Goal: Transaction & Acquisition: Purchase product/service

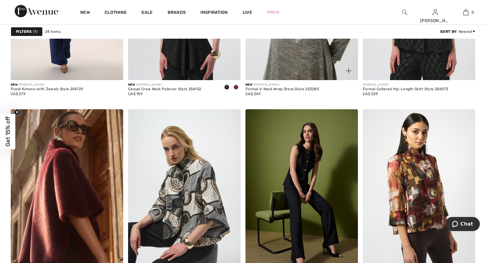
scroll to position [559, 0]
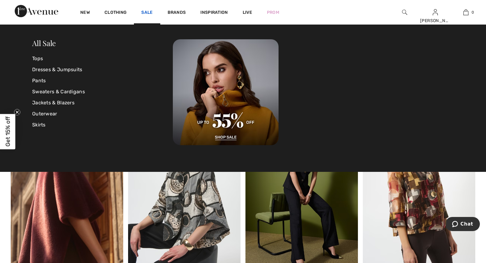
click at [146, 11] on link "Sale" at bounding box center [146, 13] width 11 height 6
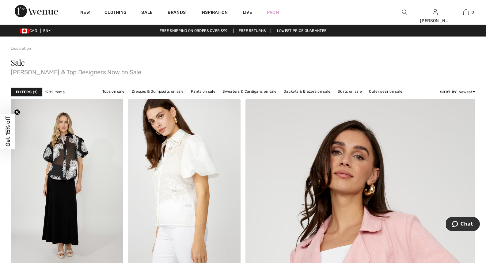
click at [28, 90] on strong "Filters" at bounding box center [24, 92] width 16 height 6
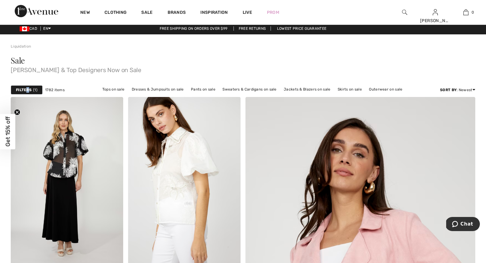
scroll to position [3, 0]
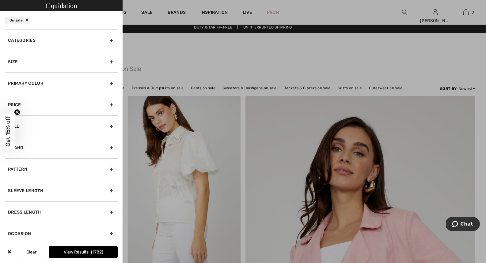
click at [80, 60] on div "Size" at bounding box center [61, 61] width 113 height 21
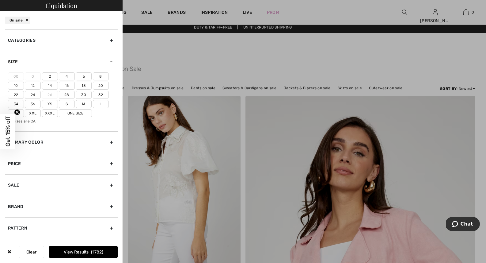
click at [16, 84] on label "10" at bounding box center [16, 86] width 16 height 8
click at [0, 0] on input"] "10" at bounding box center [0, 0] width 0 height 0
click at [79, 252] on button "View Results 563" at bounding box center [83, 252] width 69 height 12
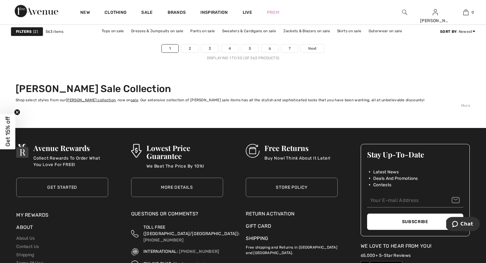
scroll to position [3068, 0]
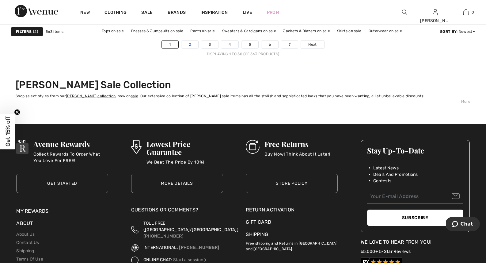
click at [191, 44] on link "2" at bounding box center [189, 44] width 17 height 8
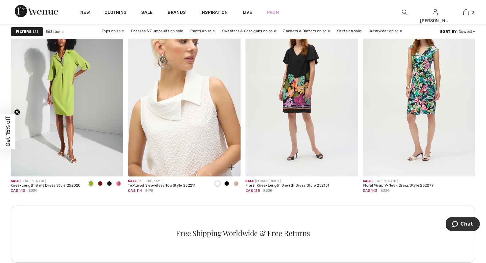
scroll to position [677, 0]
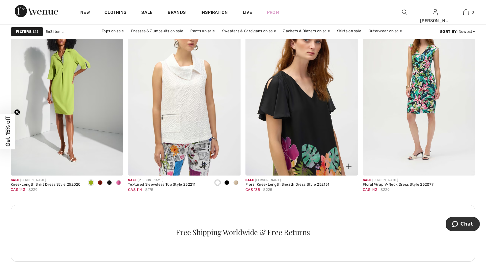
click at [301, 112] on img at bounding box center [302, 91] width 113 height 169
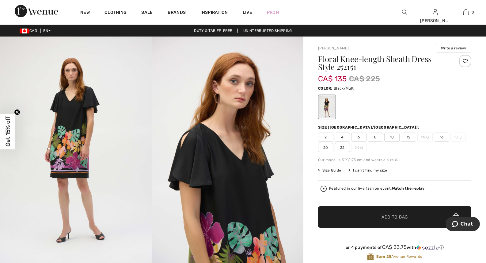
click at [391, 136] on span "10" at bounding box center [391, 136] width 15 height 9
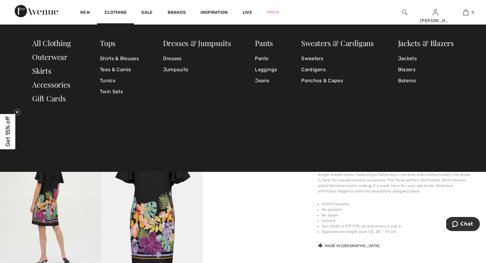
scroll to position [132, 0]
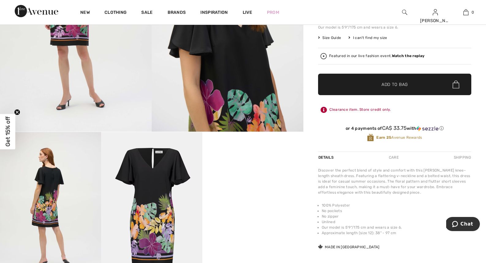
click at [290, 182] on video "Your browser does not support the video tag." at bounding box center [252, 157] width 101 height 51
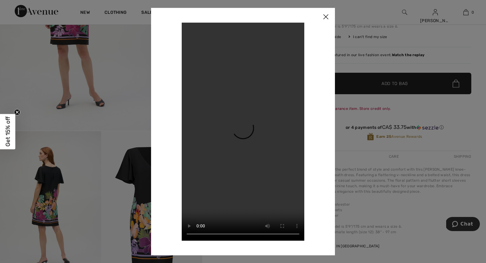
scroll to position [135, 0]
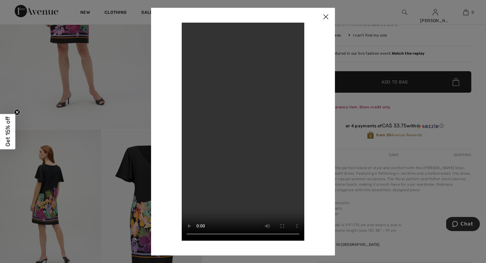
click at [327, 15] on img at bounding box center [326, 17] width 18 height 19
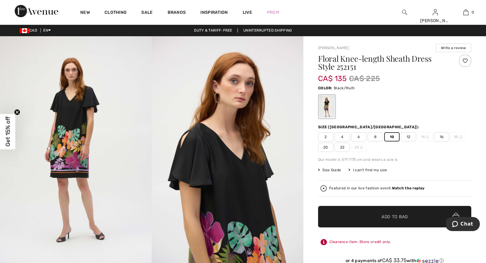
scroll to position [0, 0]
click at [383, 216] on span "Add to Bag" at bounding box center [395, 217] width 26 height 6
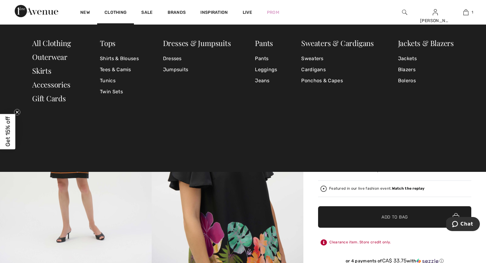
click at [365, 132] on div "Tops Shirts & Blouses Tees & Camis Tunics Twin Sets Dresses & Jumpsuits Dresses…" at bounding box center [243, 98] width 486 height 147
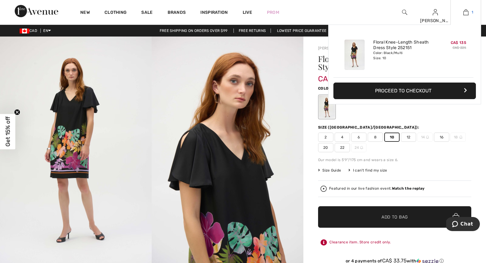
click at [467, 12] on img at bounding box center [466, 12] width 5 height 7
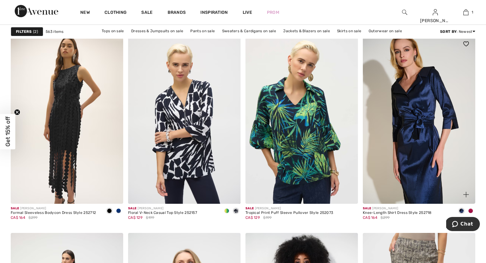
scroll to position [923, 0]
click at [432, 125] on img at bounding box center [419, 118] width 113 height 169
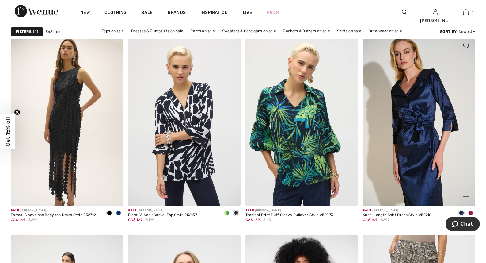
scroll to position [921, 0]
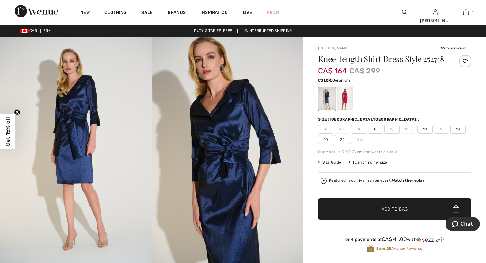
scroll to position [3, 0]
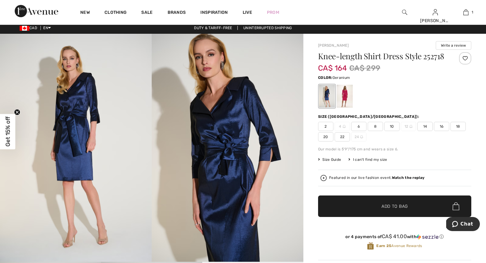
click at [343, 98] on div at bounding box center [345, 96] width 16 height 23
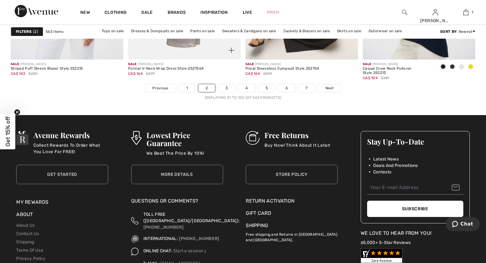
scroll to position [3039, 0]
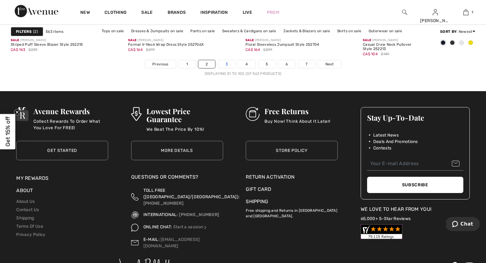
click at [227, 63] on link "3" at bounding box center [226, 64] width 17 height 8
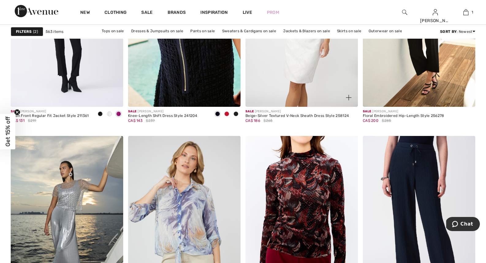
scroll to position [2775, 0]
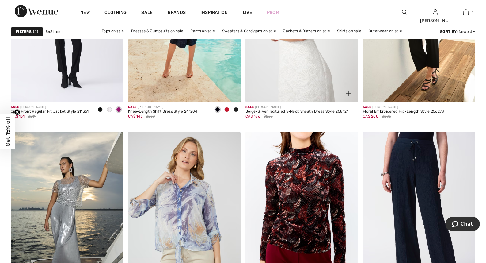
click at [295, 68] on img at bounding box center [302, 17] width 113 height 169
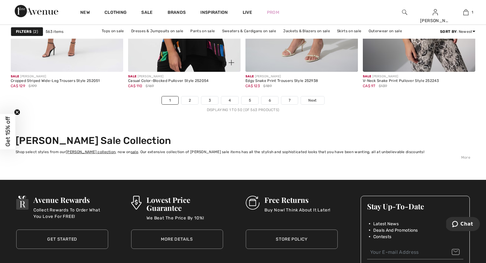
scroll to position [3020, 0]
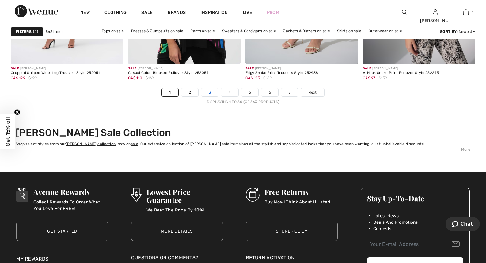
click at [212, 93] on link "3" at bounding box center [209, 92] width 17 height 8
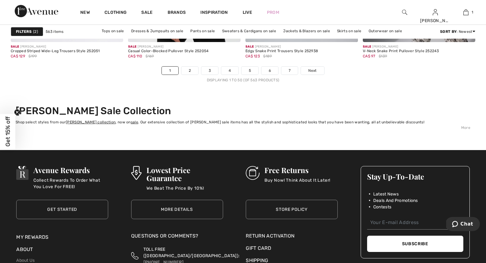
scroll to position [3042, 0]
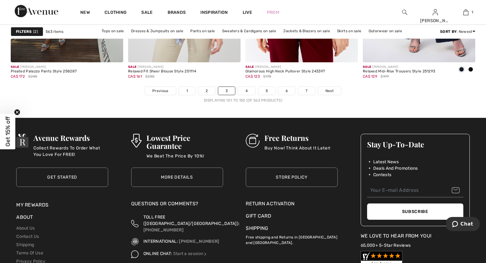
scroll to position [3020, 0]
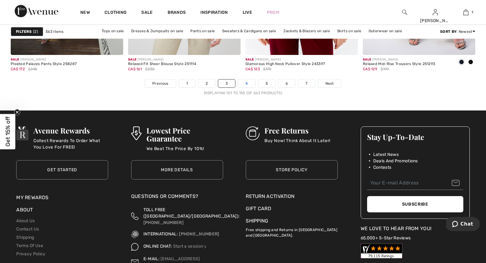
click at [248, 83] on link "4" at bounding box center [246, 83] width 17 height 8
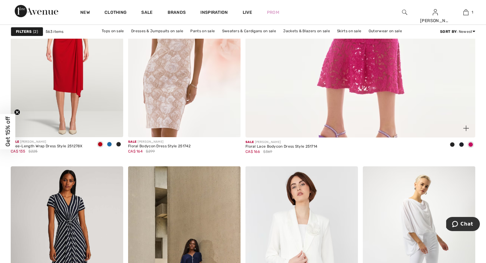
scroll to position [330, 0]
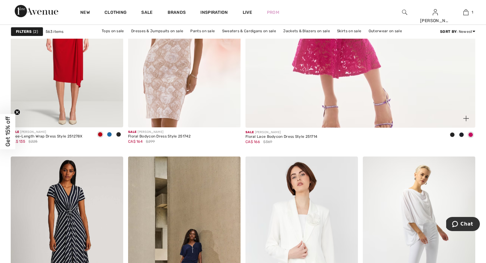
click at [461, 134] on span at bounding box center [461, 134] width 5 height 5
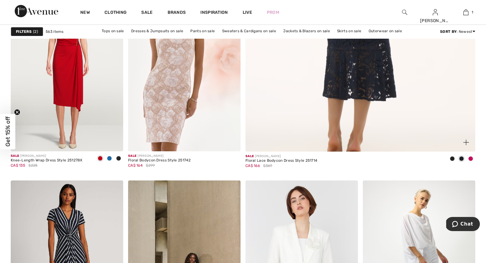
scroll to position [307, 0]
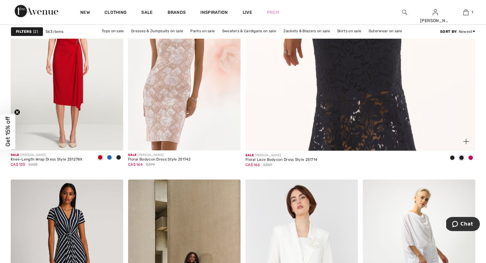
click at [453, 156] on span at bounding box center [452, 157] width 5 height 5
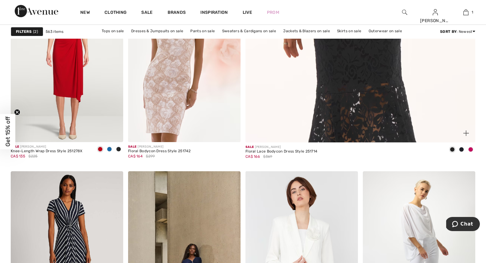
scroll to position [316, 0]
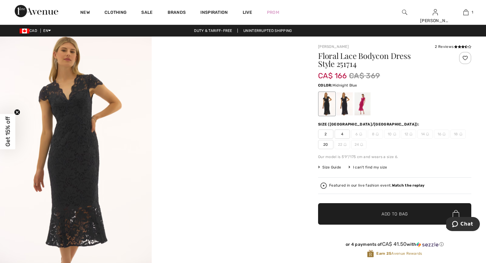
click at [345, 102] on div at bounding box center [345, 103] width 16 height 23
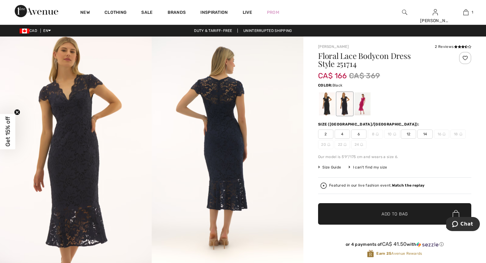
click at [328, 102] on div at bounding box center [327, 103] width 16 height 23
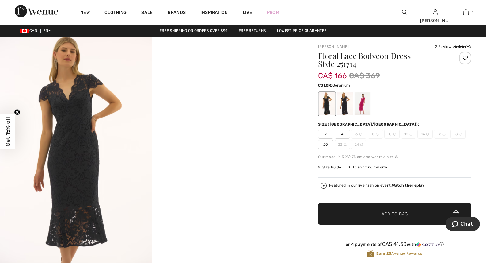
click at [364, 107] on div at bounding box center [363, 103] width 16 height 23
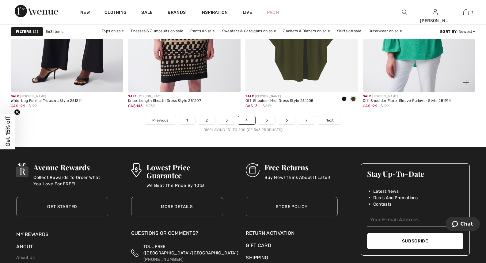
scroll to position [2984, 0]
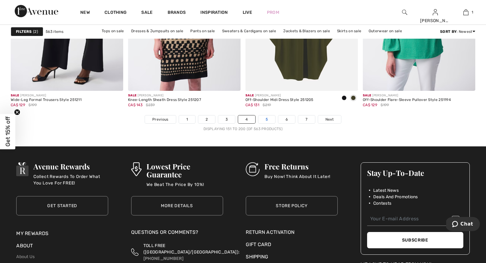
click at [267, 120] on link "5" at bounding box center [266, 119] width 17 height 8
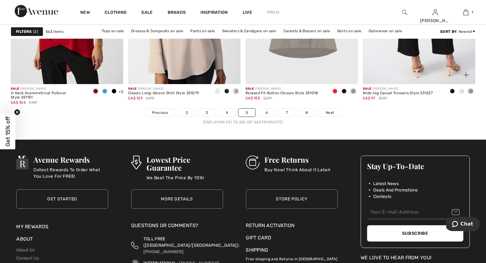
scroll to position [2993, 0]
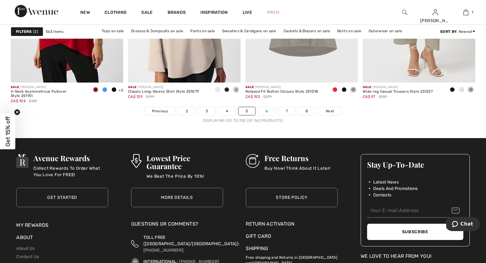
click at [267, 111] on link "6" at bounding box center [266, 111] width 17 height 8
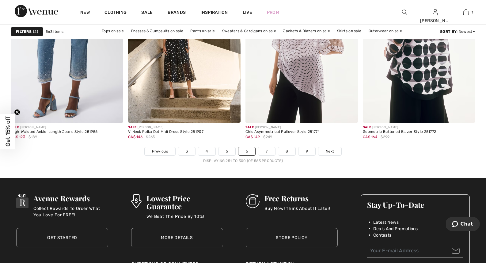
scroll to position [2954, 0]
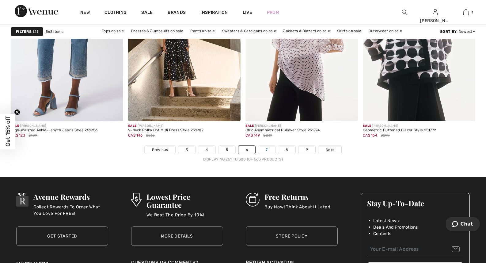
click at [269, 149] on link "7" at bounding box center [266, 150] width 17 height 8
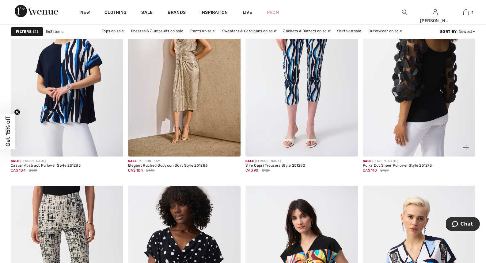
scroll to position [502, 0]
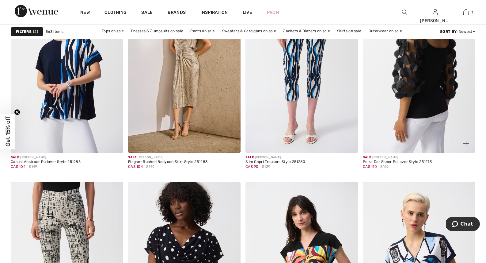
click at [413, 95] on img at bounding box center [419, 68] width 113 height 169
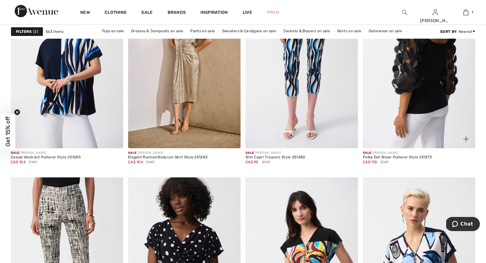
scroll to position [559, 0]
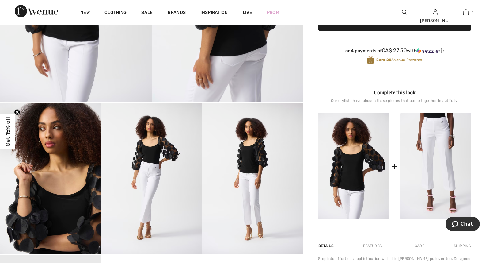
scroll to position [164, 0]
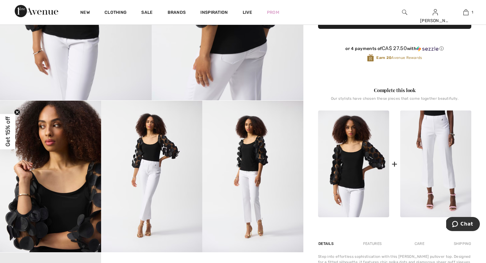
click at [158, 162] on img at bounding box center [151, 176] width 101 height 151
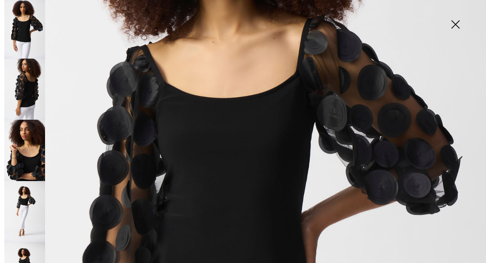
scroll to position [4, 0]
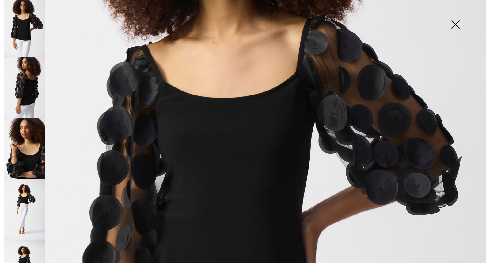
click at [36, 82] on img at bounding box center [24, 87] width 41 height 61
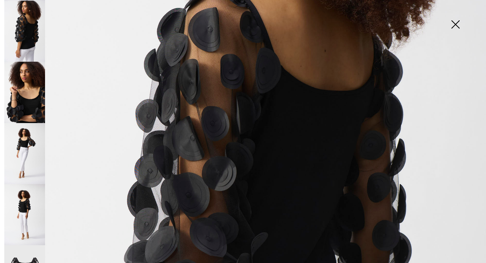
scroll to position [90, 0]
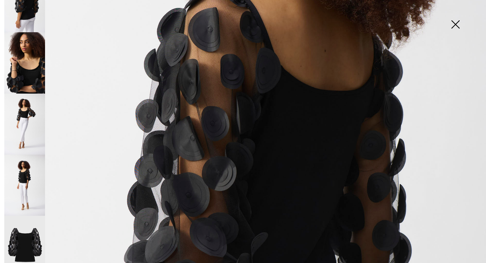
click at [30, 167] on img at bounding box center [24, 185] width 41 height 61
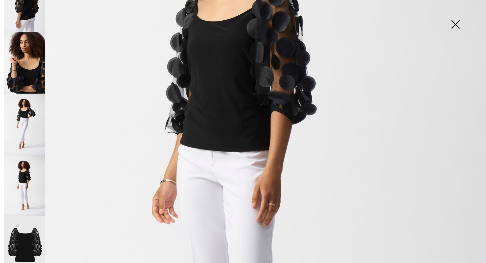
click at [31, 221] on img at bounding box center [24, 246] width 41 height 61
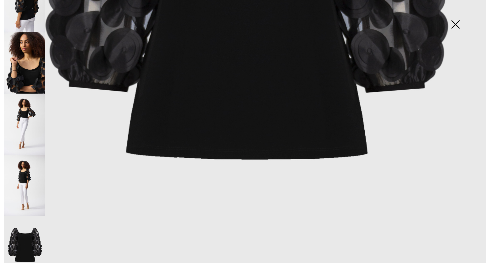
scroll to position [467, 0]
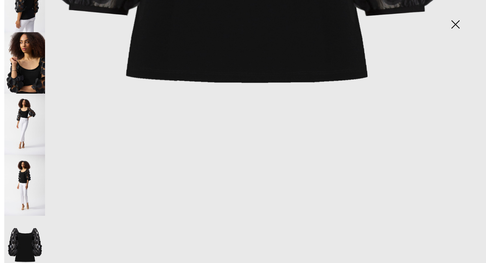
click at [30, 54] on img at bounding box center [24, 62] width 41 height 61
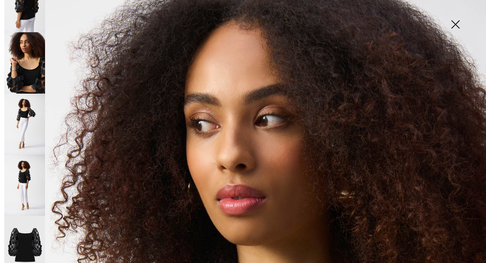
scroll to position [3, 0]
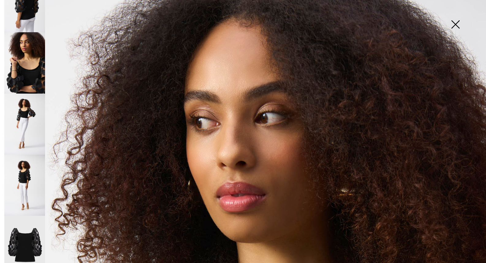
click at [454, 22] on img at bounding box center [455, 25] width 31 height 32
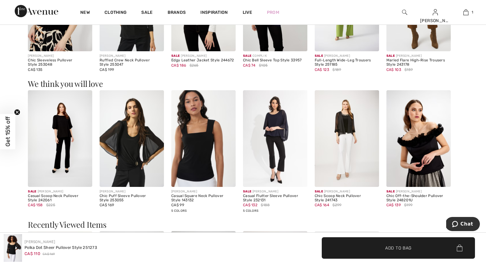
scroll to position [631, 0]
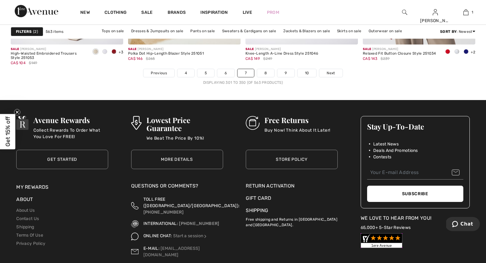
scroll to position [3034, 0]
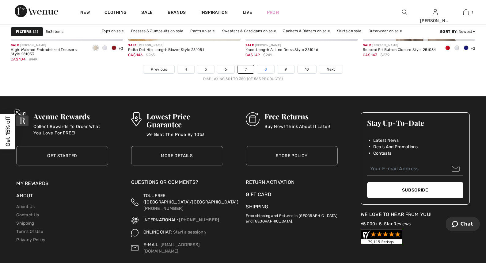
click at [267, 70] on link "8" at bounding box center [265, 69] width 17 height 8
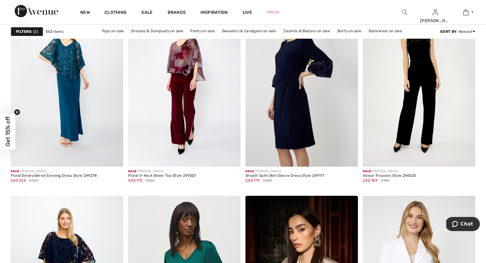
scroll to position [2711, 0]
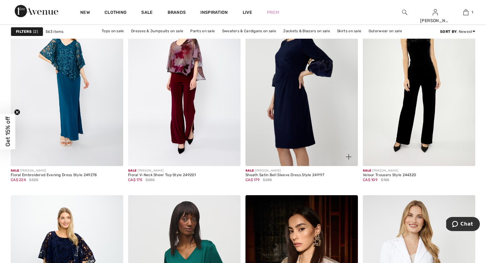
click at [299, 142] on img at bounding box center [302, 81] width 113 height 169
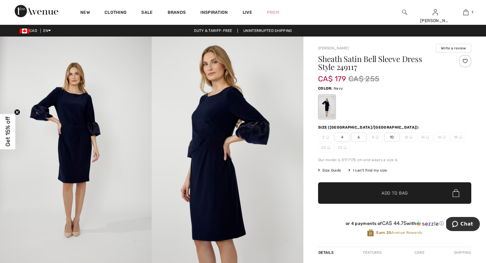
click at [215, 130] on img at bounding box center [228, 150] width 152 height 228
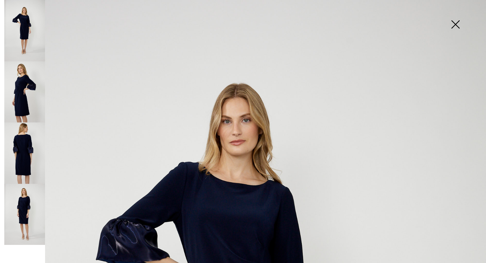
click at [21, 91] on img at bounding box center [24, 91] width 41 height 61
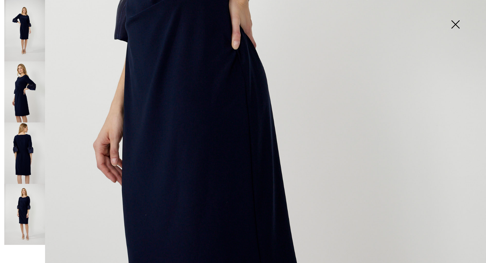
scroll to position [347, 0]
click at [33, 194] on img at bounding box center [24, 214] width 41 height 61
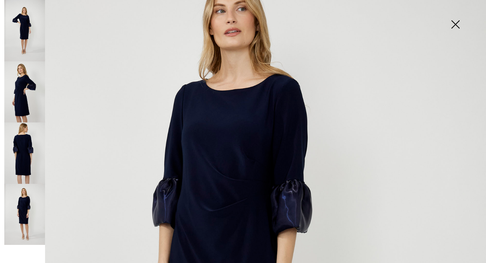
scroll to position [79, 0]
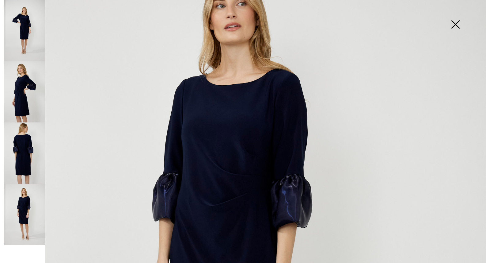
click at [23, 34] on img at bounding box center [24, 30] width 41 height 61
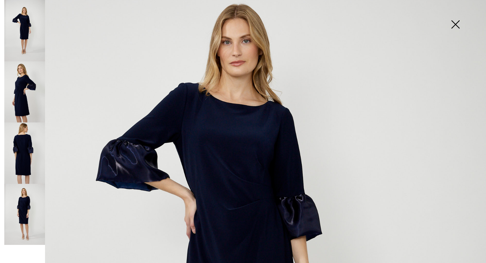
click at [22, 71] on img at bounding box center [24, 91] width 41 height 61
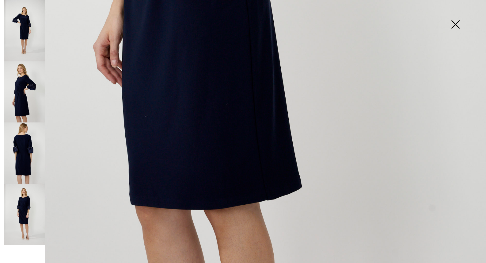
scroll to position [467, 0]
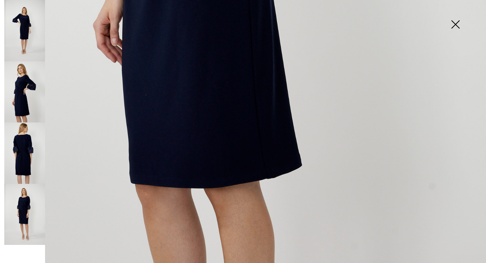
click at [456, 21] on img at bounding box center [455, 25] width 31 height 32
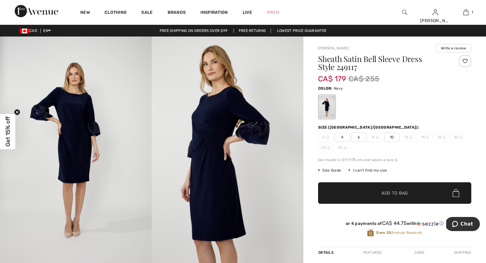
click at [392, 137] on span "10" at bounding box center [391, 136] width 15 height 9
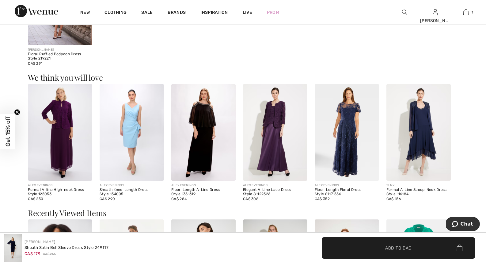
scroll to position [486, 0]
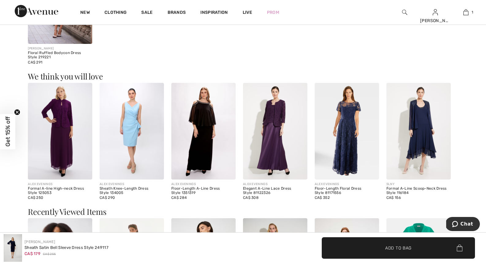
click at [409, 249] on span "Add to Bag" at bounding box center [398, 247] width 26 height 6
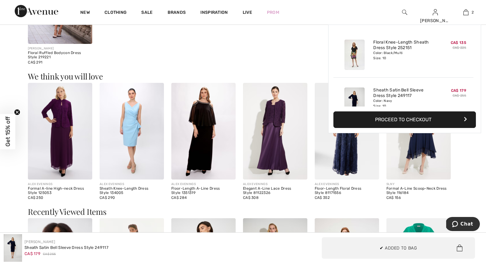
scroll to position [19, 0]
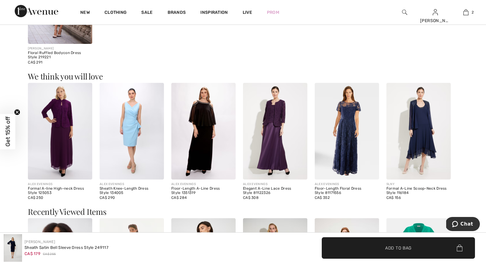
click at [127, 125] on img at bounding box center [132, 131] width 64 height 97
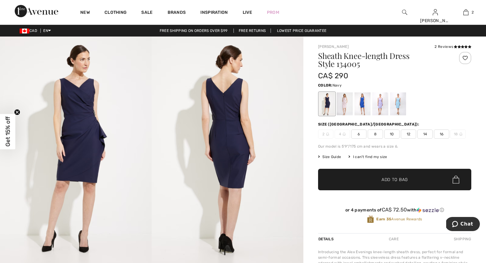
click at [391, 134] on span "10" at bounding box center [391, 133] width 15 height 9
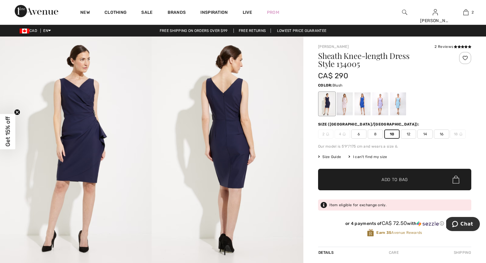
click at [346, 110] on div at bounding box center [345, 103] width 16 height 23
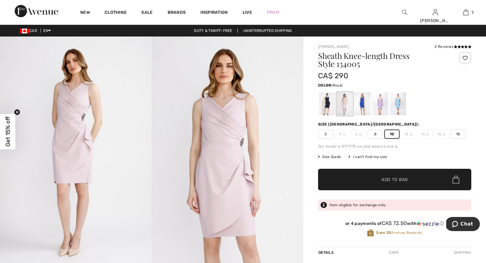
click at [363, 108] on div at bounding box center [363, 103] width 16 height 23
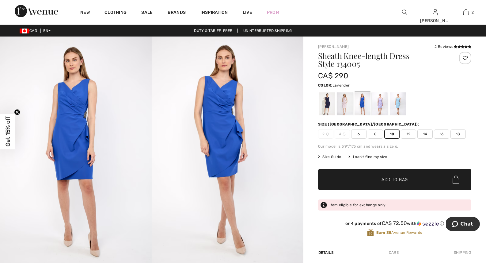
click at [381, 105] on div at bounding box center [380, 103] width 16 height 23
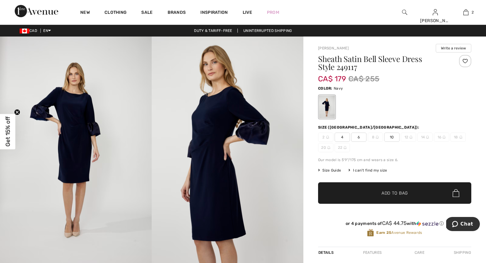
click at [394, 137] on span "10" at bounding box center [391, 136] width 15 height 9
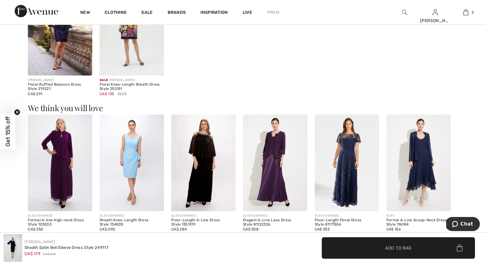
scroll to position [456, 0]
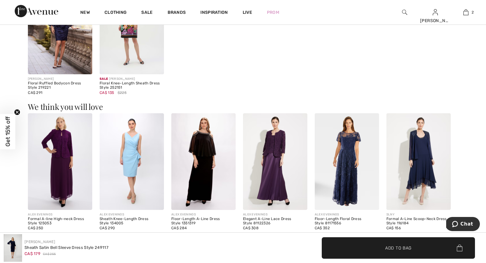
click at [349, 159] on img at bounding box center [347, 161] width 64 height 97
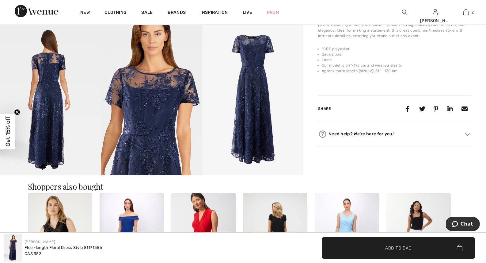
scroll to position [239, 0]
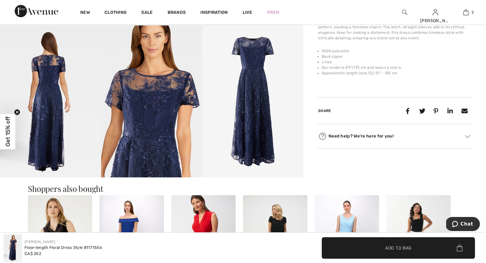
click at [62, 94] on img at bounding box center [50, 101] width 101 height 152
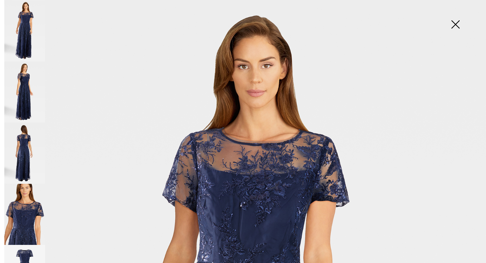
scroll to position [0, 0]
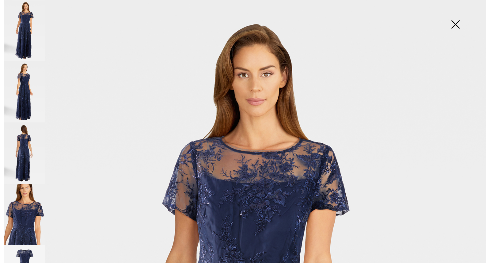
click at [27, 89] on img at bounding box center [24, 91] width 41 height 61
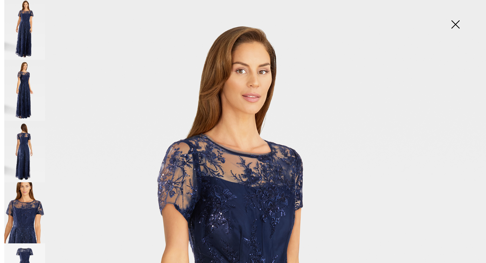
click at [454, 23] on img at bounding box center [455, 25] width 31 height 32
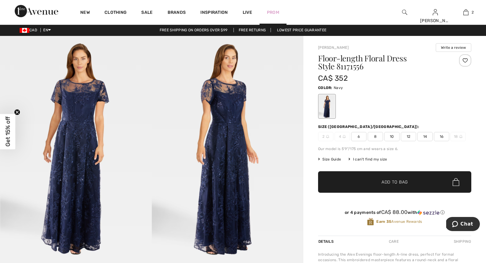
scroll to position [0, 0]
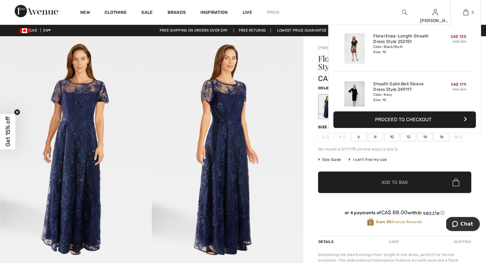
click at [467, 13] on img at bounding box center [466, 12] width 5 height 7
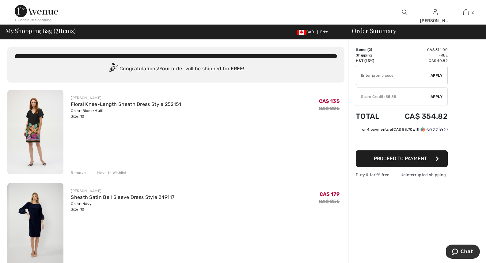
click at [435, 96] on span "Apply" at bounding box center [437, 97] width 12 height 6
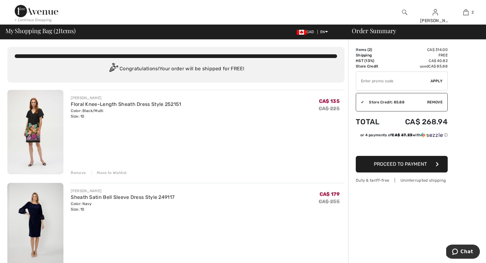
scroll to position [1, 0]
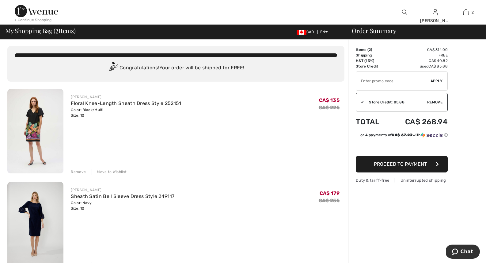
click at [417, 165] on span "Proceed to Payment" at bounding box center [400, 164] width 53 height 6
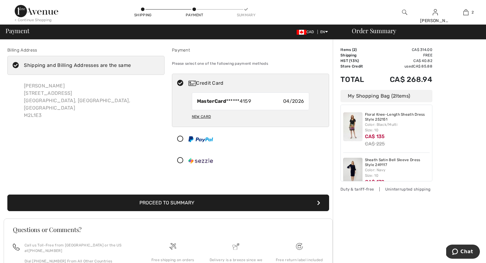
click at [193, 203] on button "Proceed to Summary" at bounding box center [168, 202] width 322 height 17
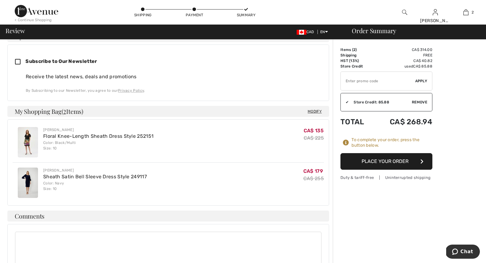
scroll to position [196, 0]
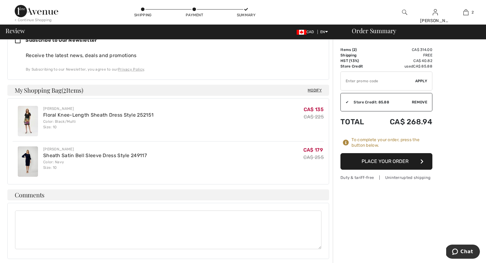
click at [384, 161] on button "Place Your Order" at bounding box center [387, 161] width 92 height 17
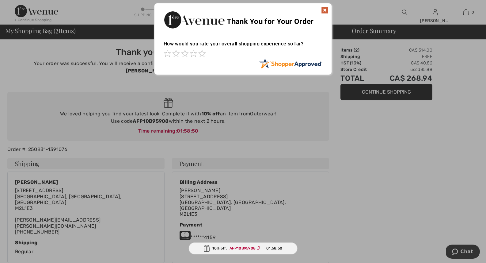
click at [326, 9] on img at bounding box center [324, 9] width 7 height 7
